Goal: Information Seeking & Learning: Check status

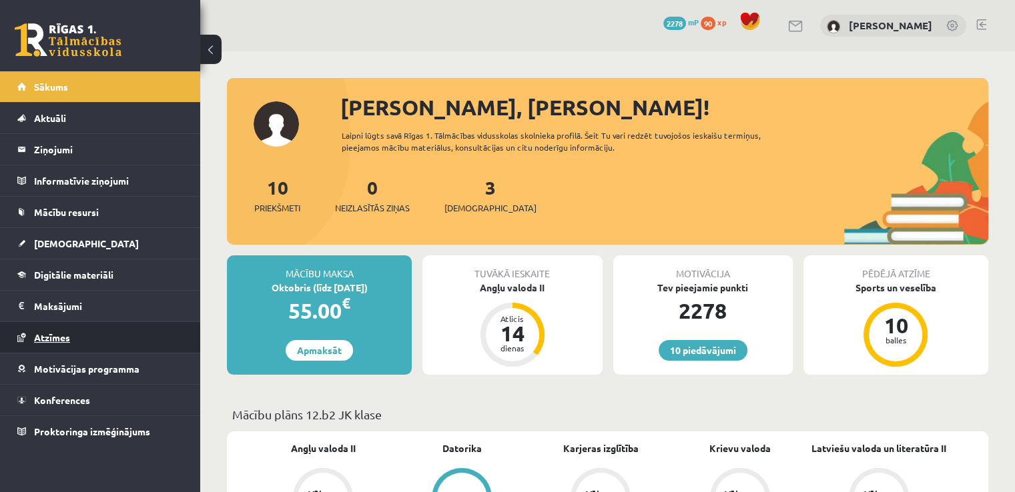
click at [138, 325] on link "Atzīmes" at bounding box center [100, 337] width 166 height 31
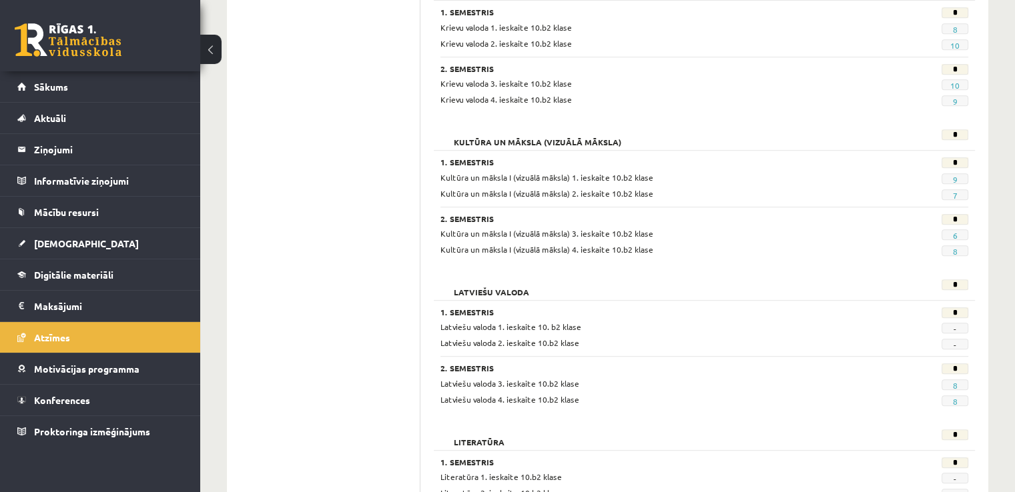
scroll to position [667, 0]
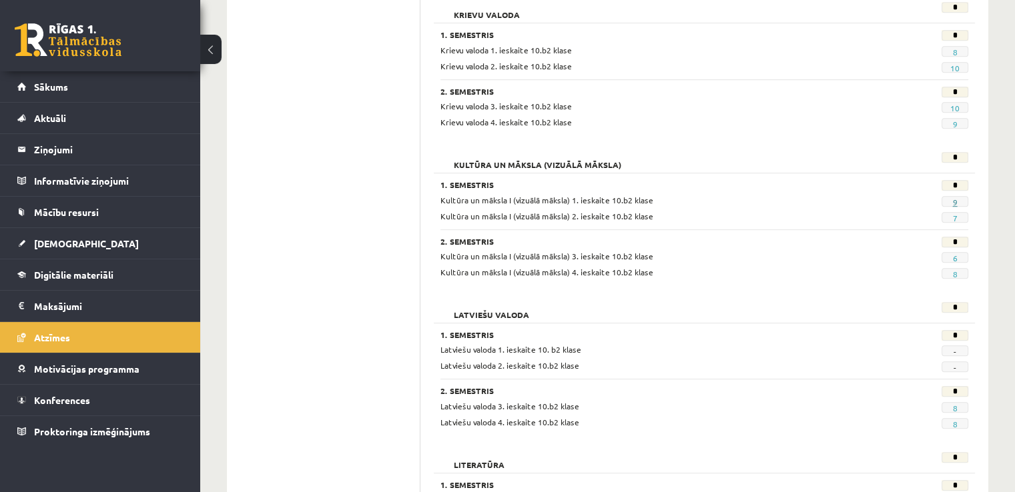
click at [953, 200] on link "9" at bounding box center [954, 202] width 5 height 11
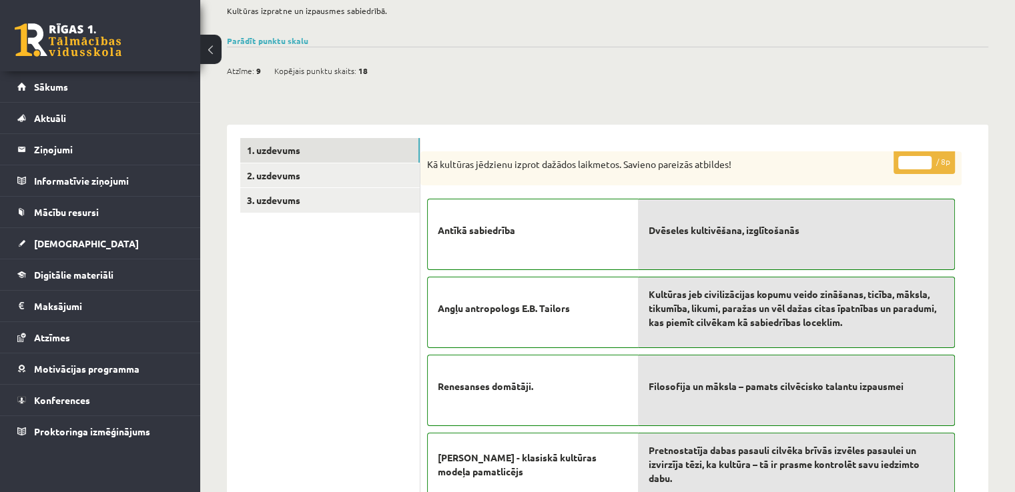
scroll to position [133, 0]
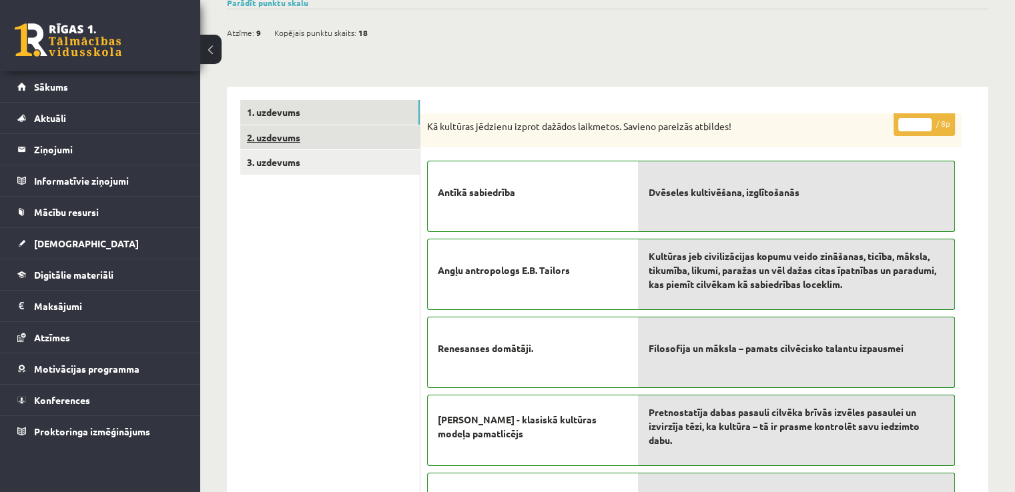
click at [344, 133] on link "2. uzdevums" at bounding box center [329, 137] width 179 height 25
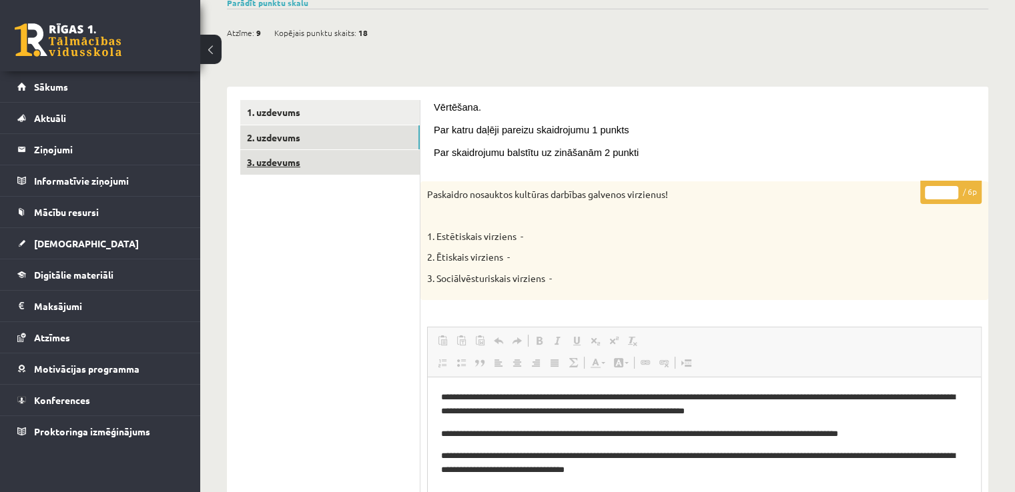
scroll to position [0, 0]
click at [285, 158] on link "3. uzdevums" at bounding box center [329, 162] width 179 height 25
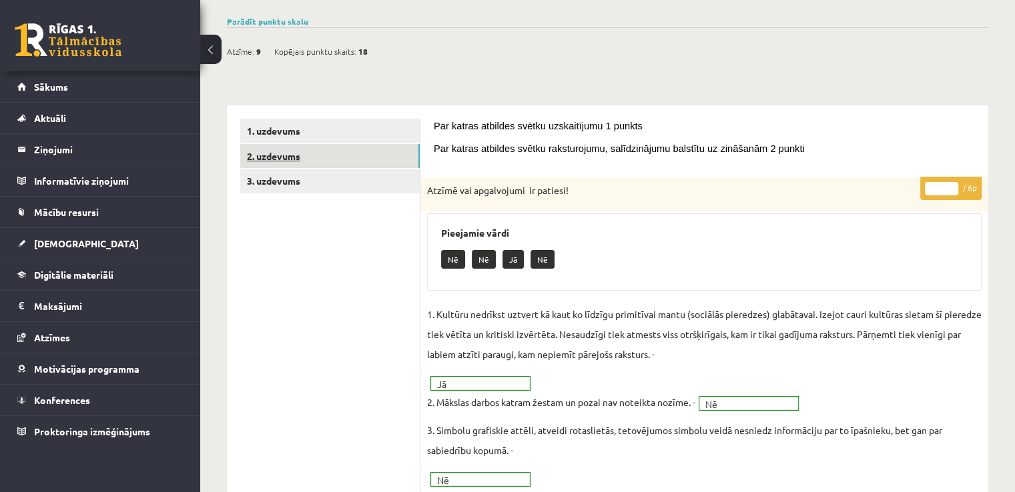
click at [353, 156] on link "2. uzdevums" at bounding box center [329, 156] width 179 height 25
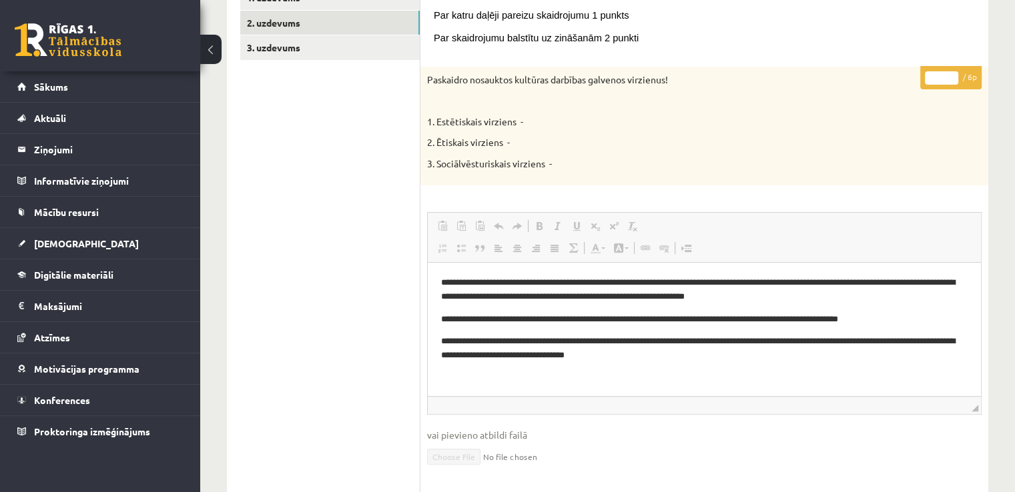
drag, startPoint x: 1067, startPoint y: 526, endPoint x: 882, endPoint y: 358, distance: 249.9
click at [882, 358] on p "**********" at bounding box center [704, 348] width 527 height 28
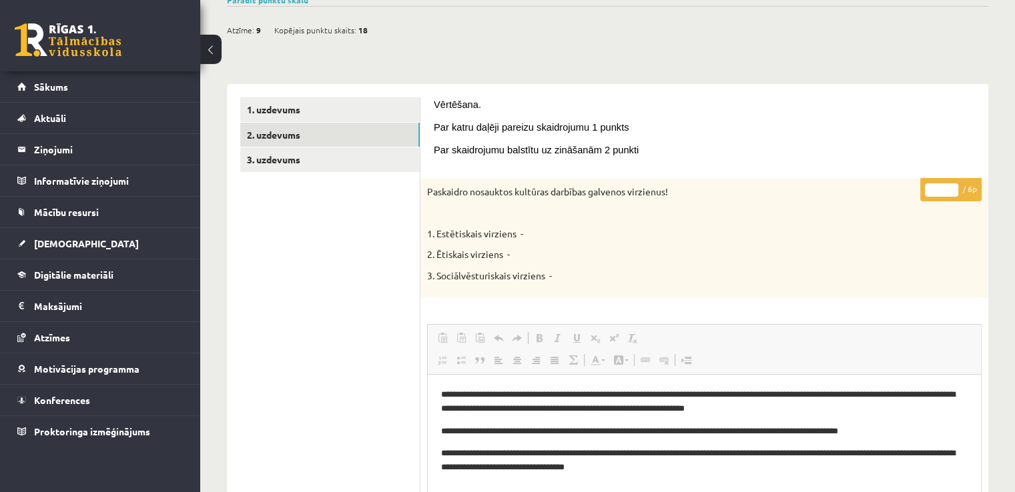
scroll to position [37, 0]
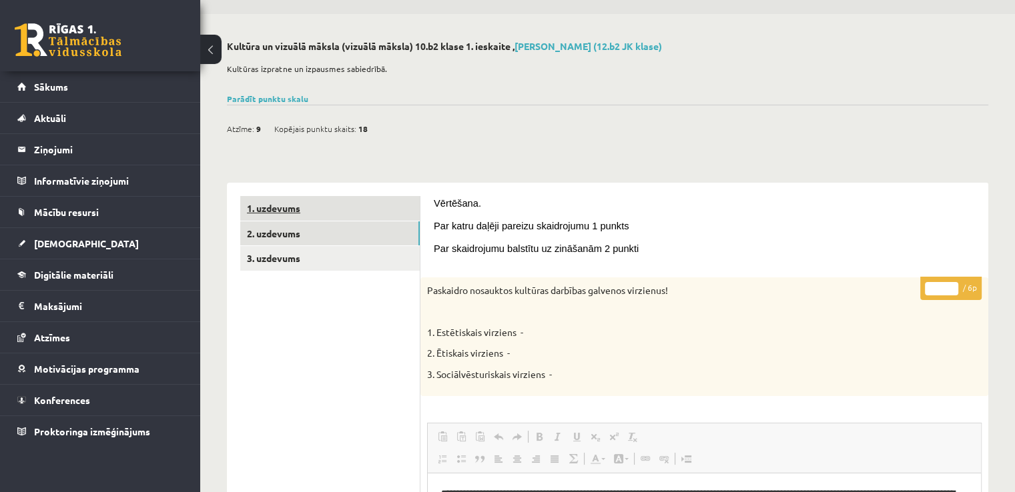
click at [354, 212] on link "1. uzdevums" at bounding box center [329, 208] width 179 height 25
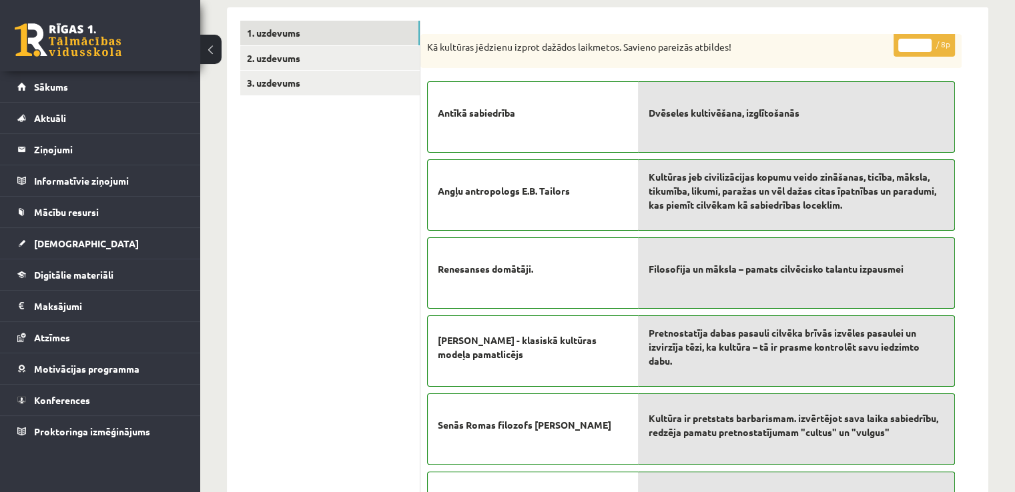
scroll to position [171, 0]
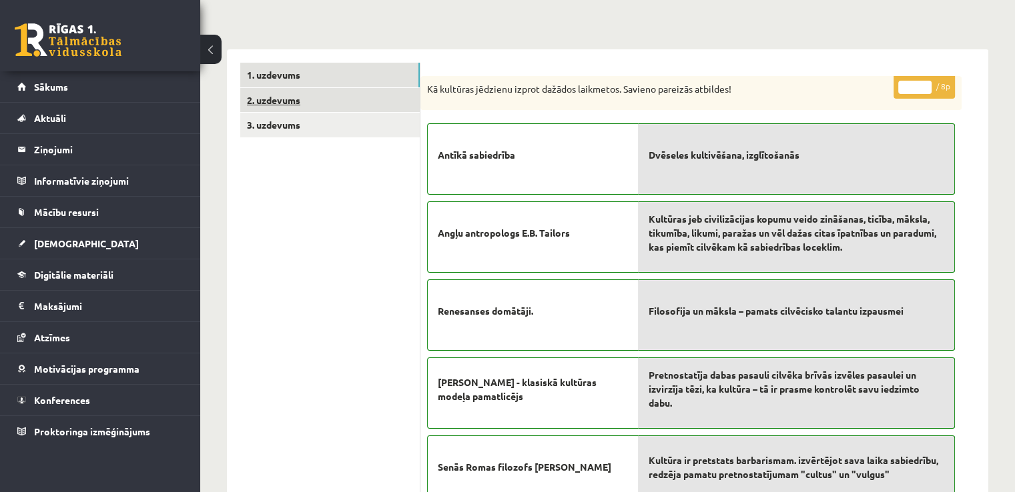
click at [349, 102] on link "2. uzdevums" at bounding box center [329, 100] width 179 height 25
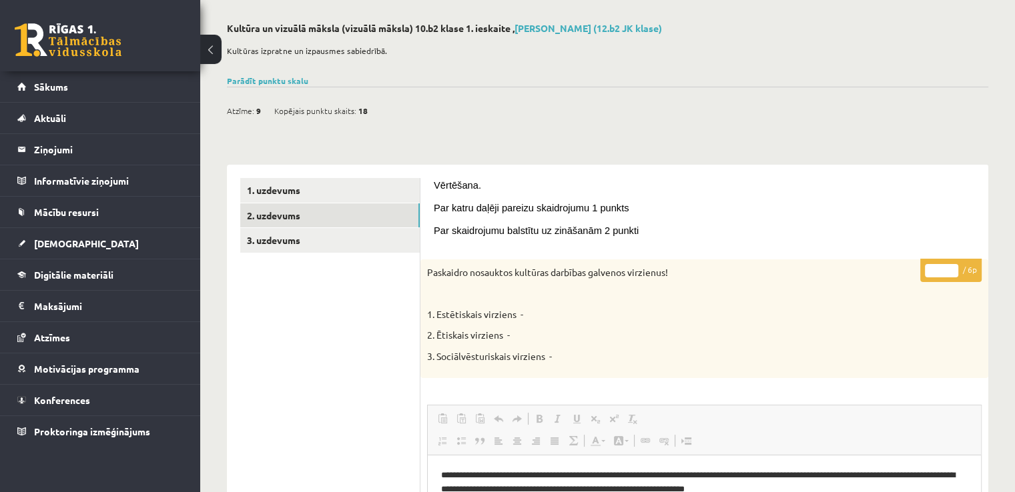
scroll to position [37, 0]
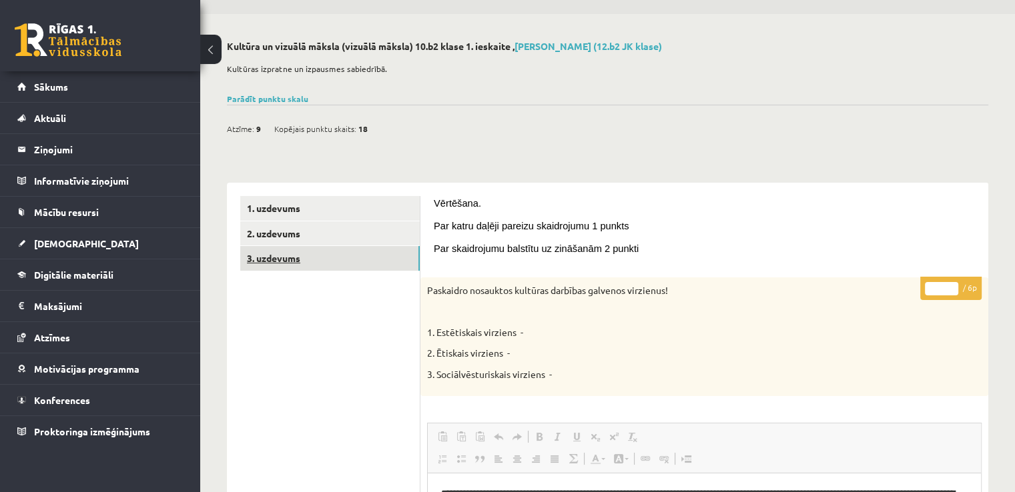
click at [361, 261] on link "3. uzdevums" at bounding box center [329, 258] width 179 height 25
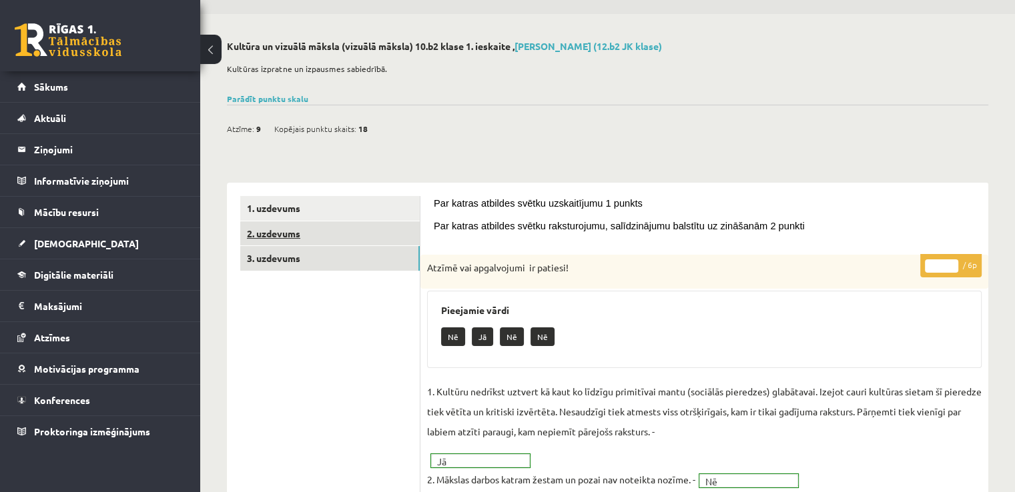
click at [322, 230] on link "2. uzdevums" at bounding box center [329, 234] width 179 height 25
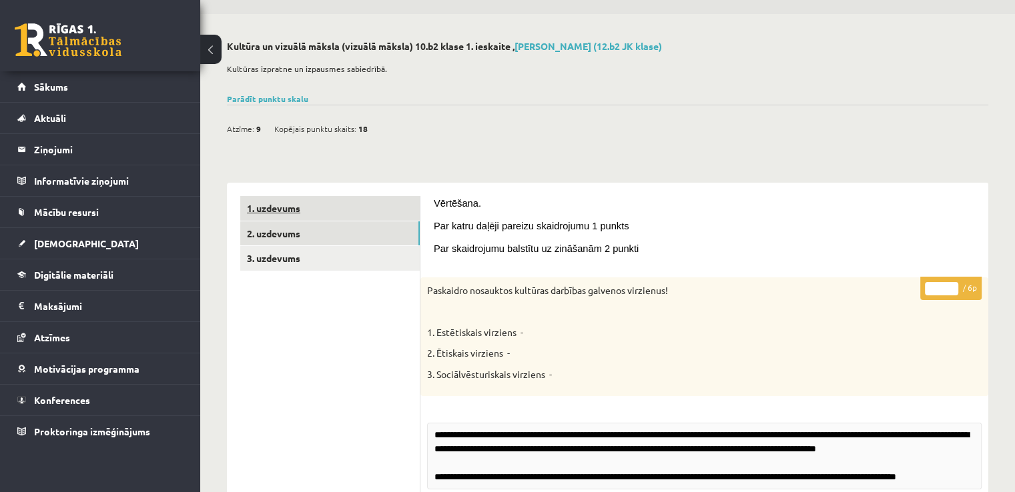
click at [326, 212] on link "1. uzdevums" at bounding box center [329, 208] width 179 height 25
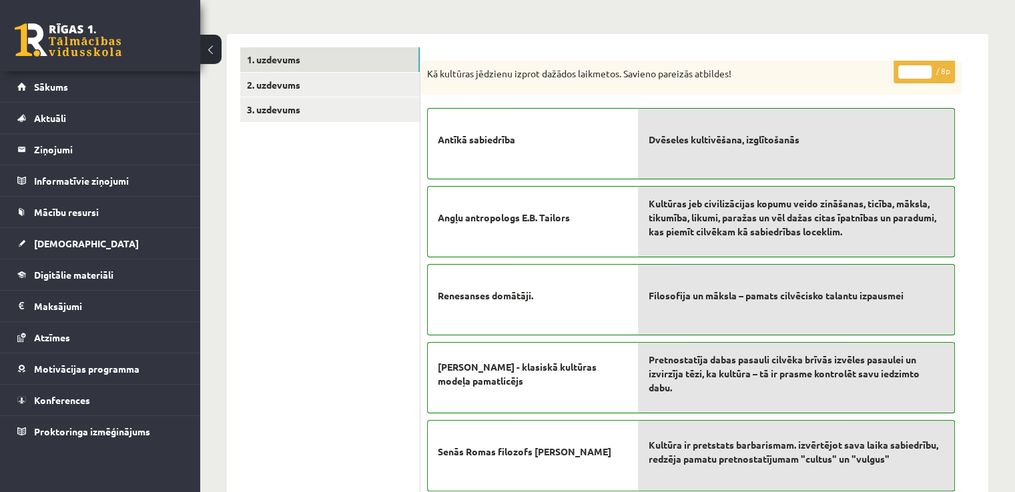
scroll to position [171, 0]
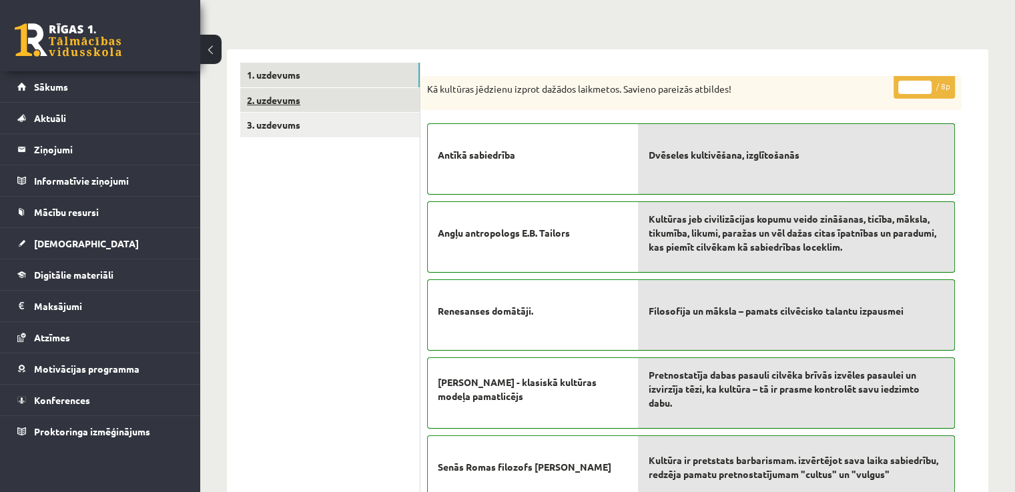
click at [299, 102] on link "2. uzdevums" at bounding box center [329, 100] width 179 height 25
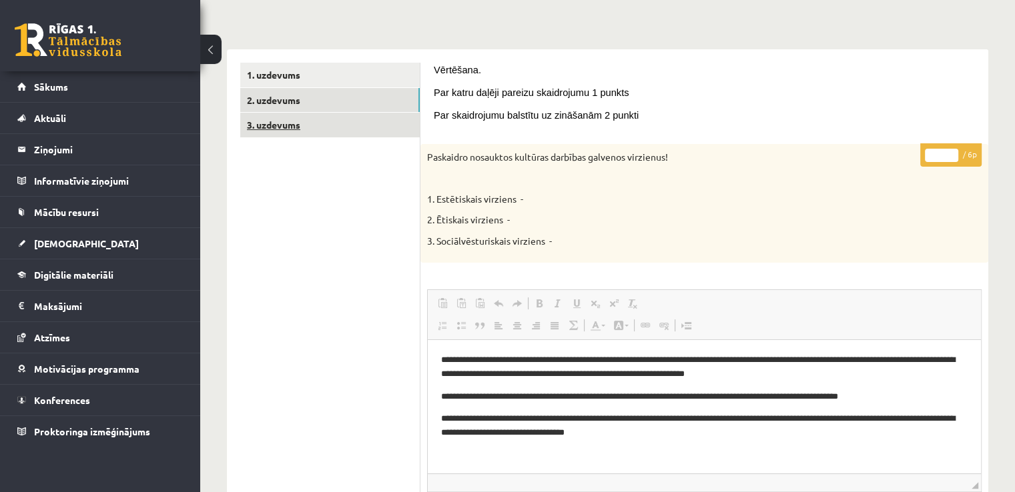
scroll to position [0, 0]
click at [297, 127] on link "3. uzdevums" at bounding box center [329, 125] width 179 height 25
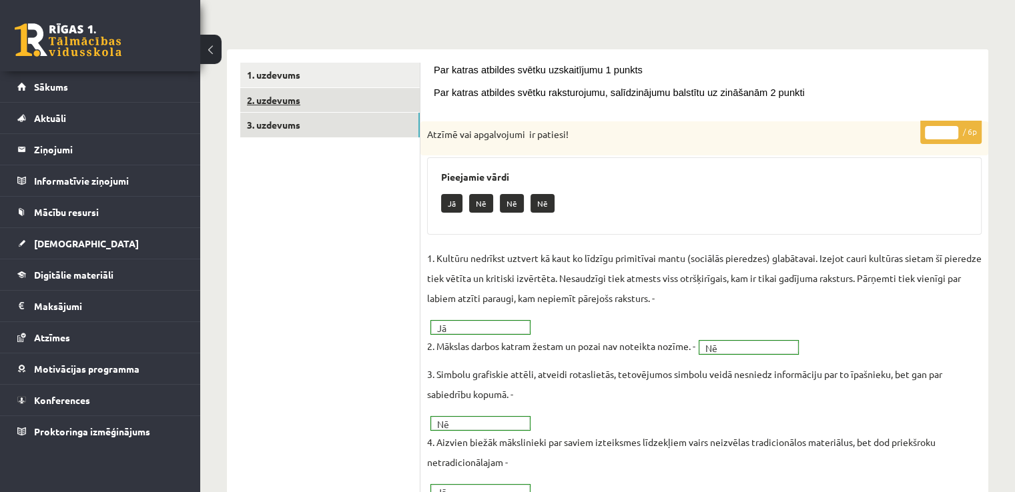
click at [259, 94] on link "2. uzdevums" at bounding box center [329, 100] width 179 height 25
